Goal: Task Accomplishment & Management: Use online tool/utility

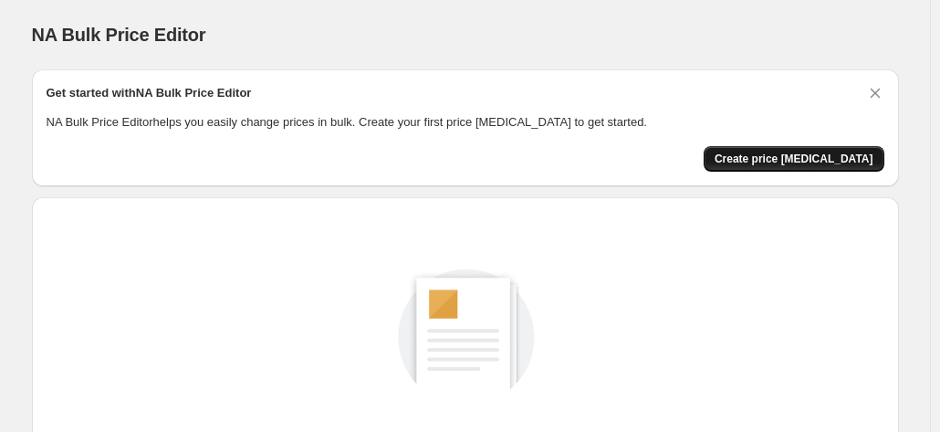
click at [761, 148] on button "Create price [MEDICAL_DATA]" at bounding box center [793, 159] width 181 height 26
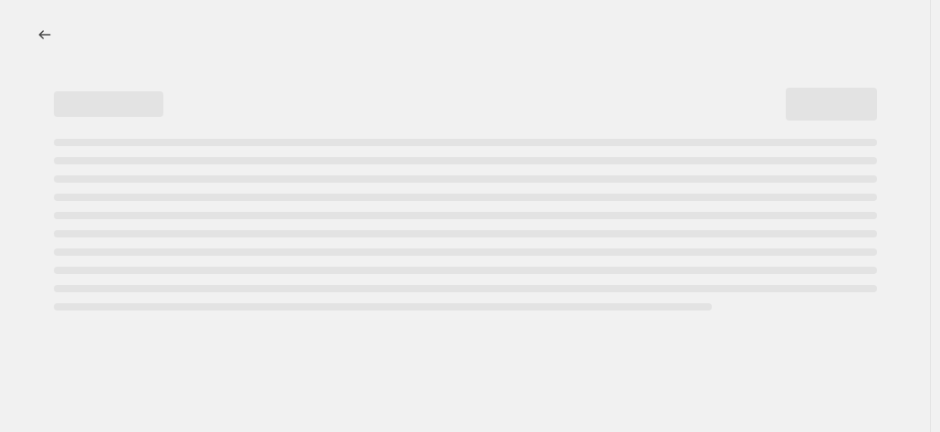
select select "percentage"
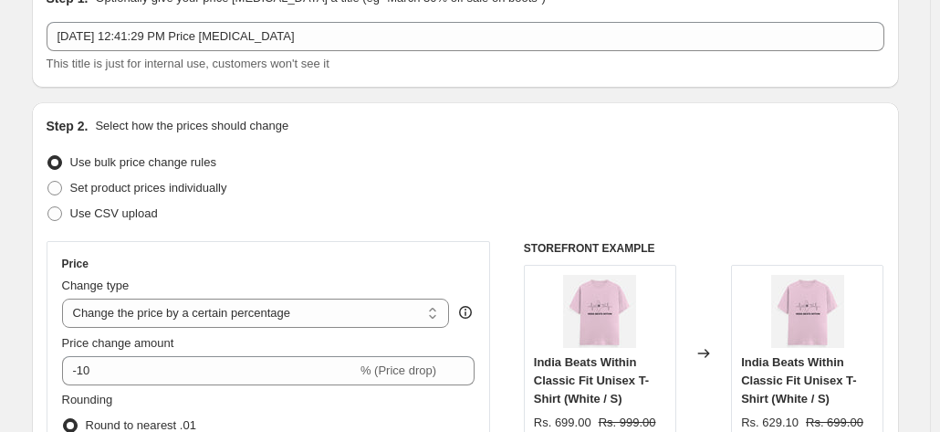
scroll to position [182, 0]
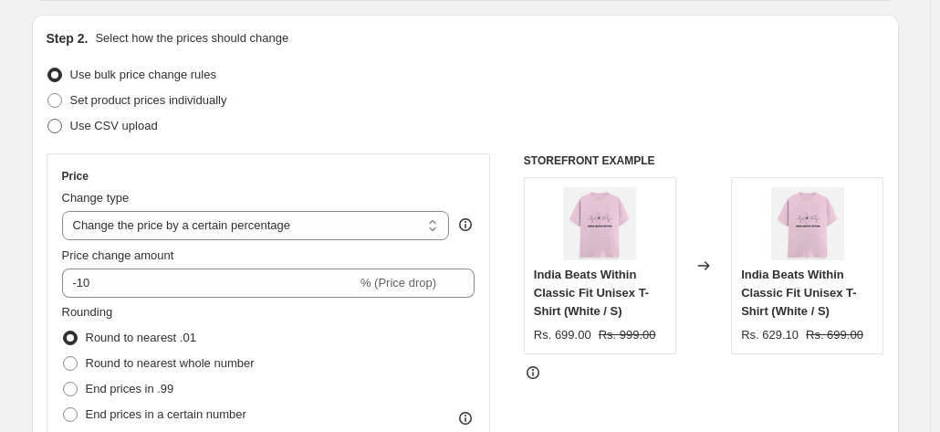
click at [143, 123] on span "Use CSV upload" at bounding box center [114, 126] width 88 height 14
click at [48, 120] on input "Use CSV upload" at bounding box center [47, 119] width 1 height 1
radio input "true"
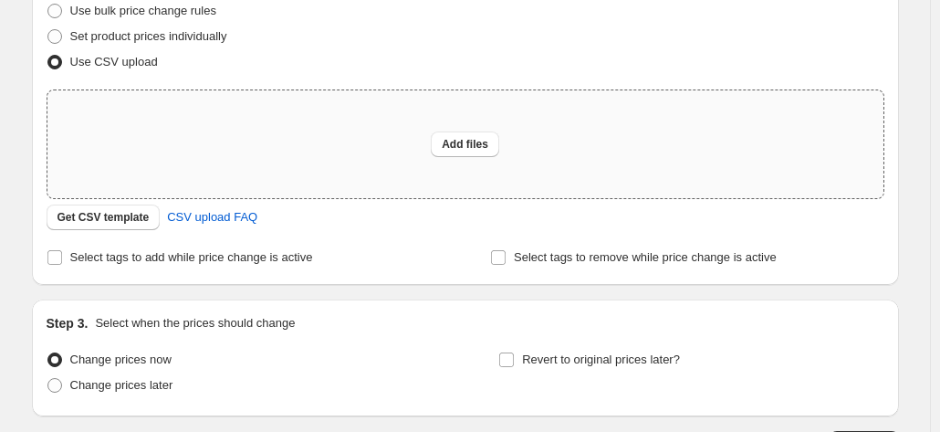
scroll to position [274, 0]
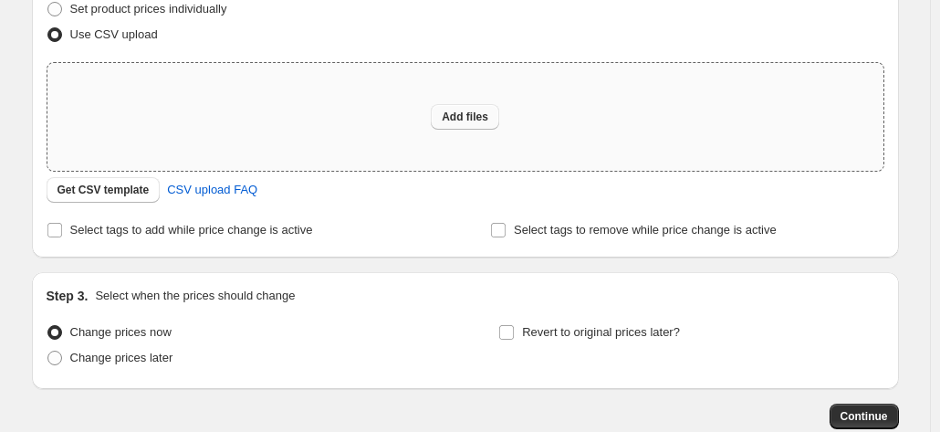
click at [479, 119] on span "Add files" at bounding box center [465, 116] width 47 height 15
type input "C:\fakepath\csv_template_user_66161.csv"
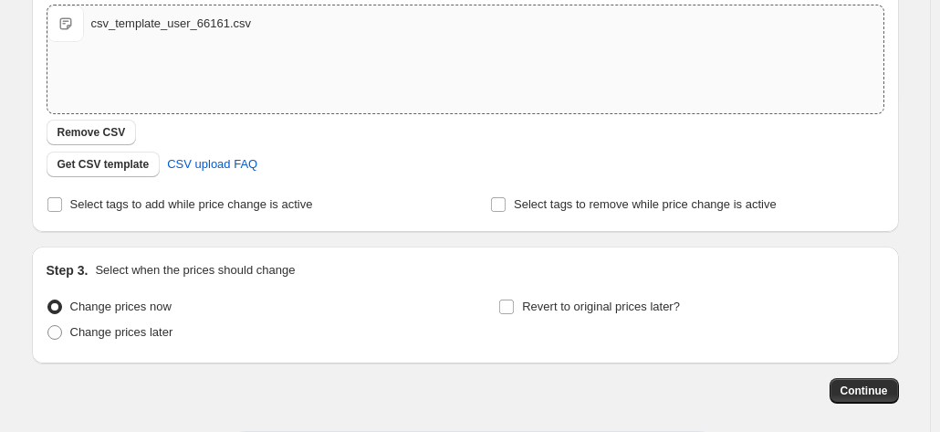
scroll to position [365, 0]
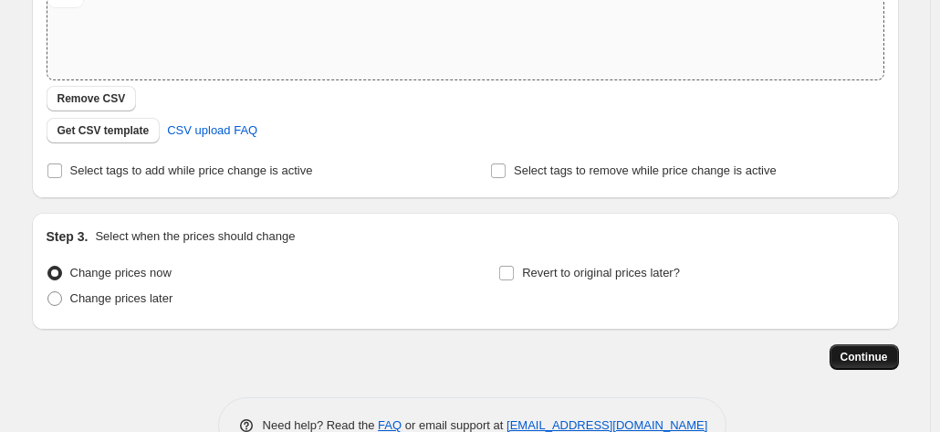
click at [890, 364] on button "Continue" at bounding box center [863, 357] width 69 height 26
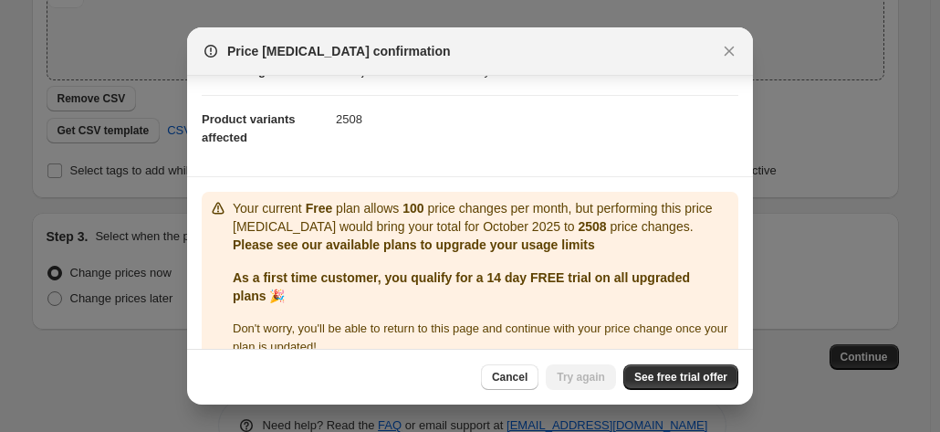
scroll to position [88, 0]
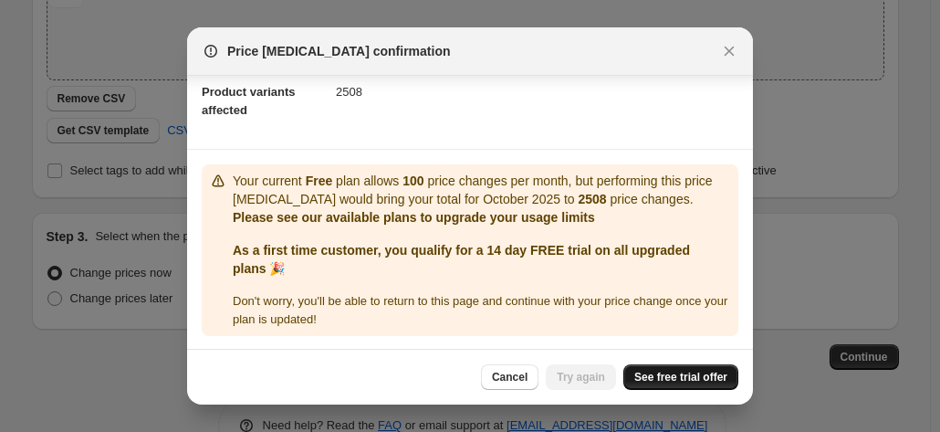
click at [692, 373] on span "See free trial offer" at bounding box center [680, 376] width 93 height 15
click at [723, 56] on icon "Close" at bounding box center [729, 51] width 18 height 18
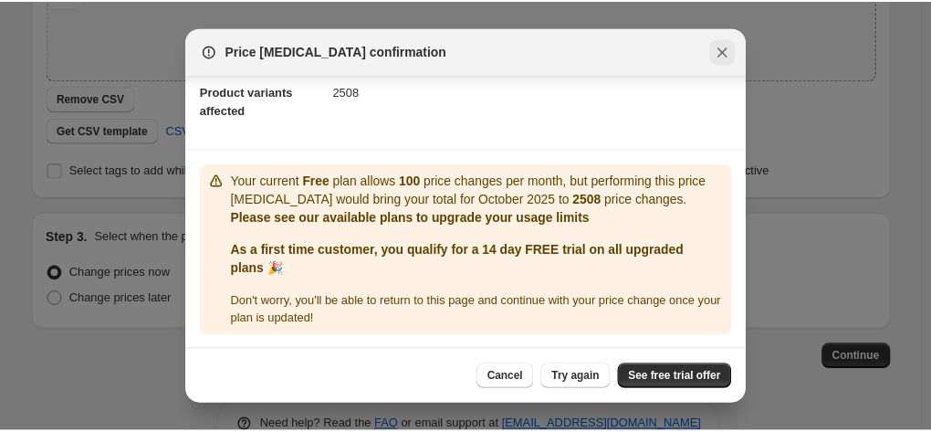
scroll to position [365, 0]
